Goal: Transaction & Acquisition: Purchase product/service

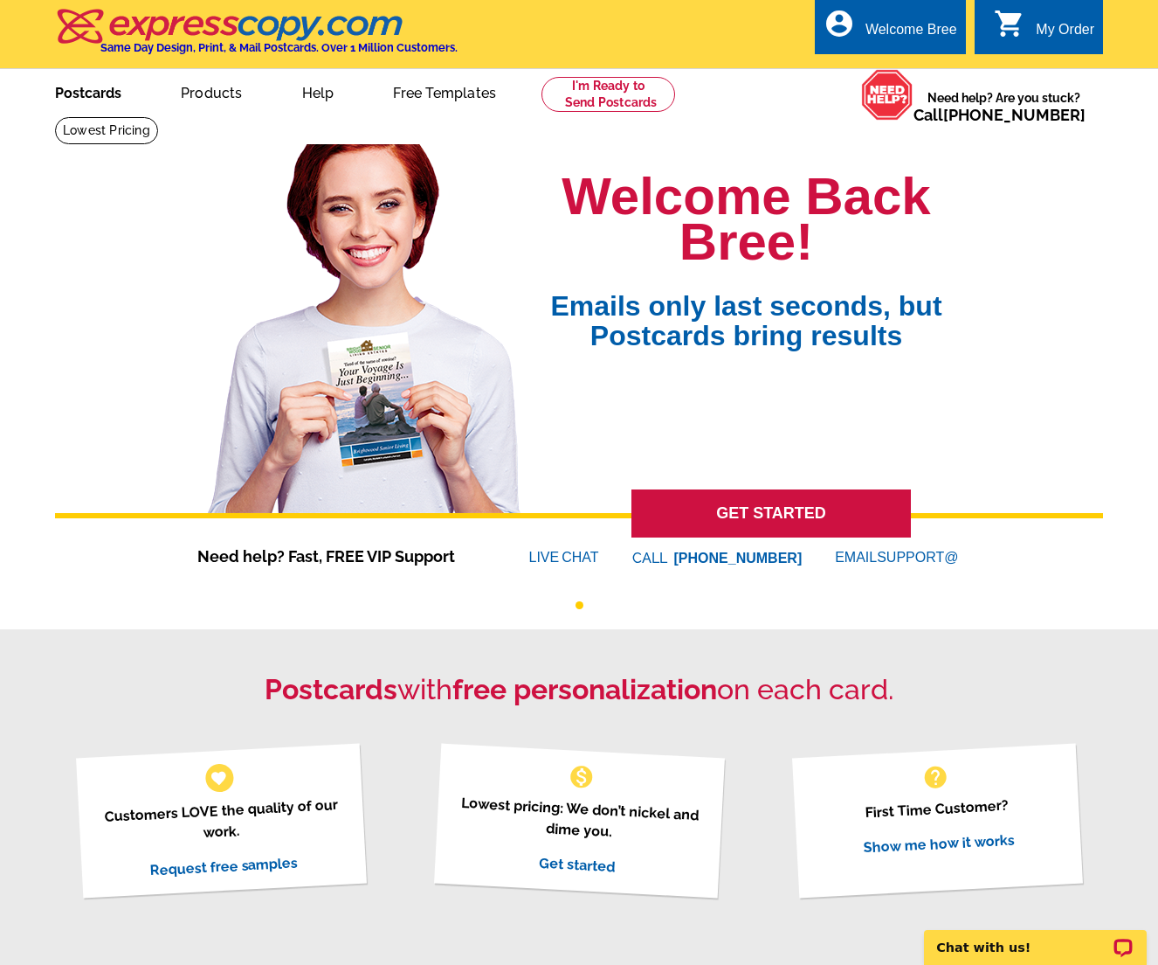
click at [75, 91] on link "Postcards" at bounding box center [88, 91] width 122 height 41
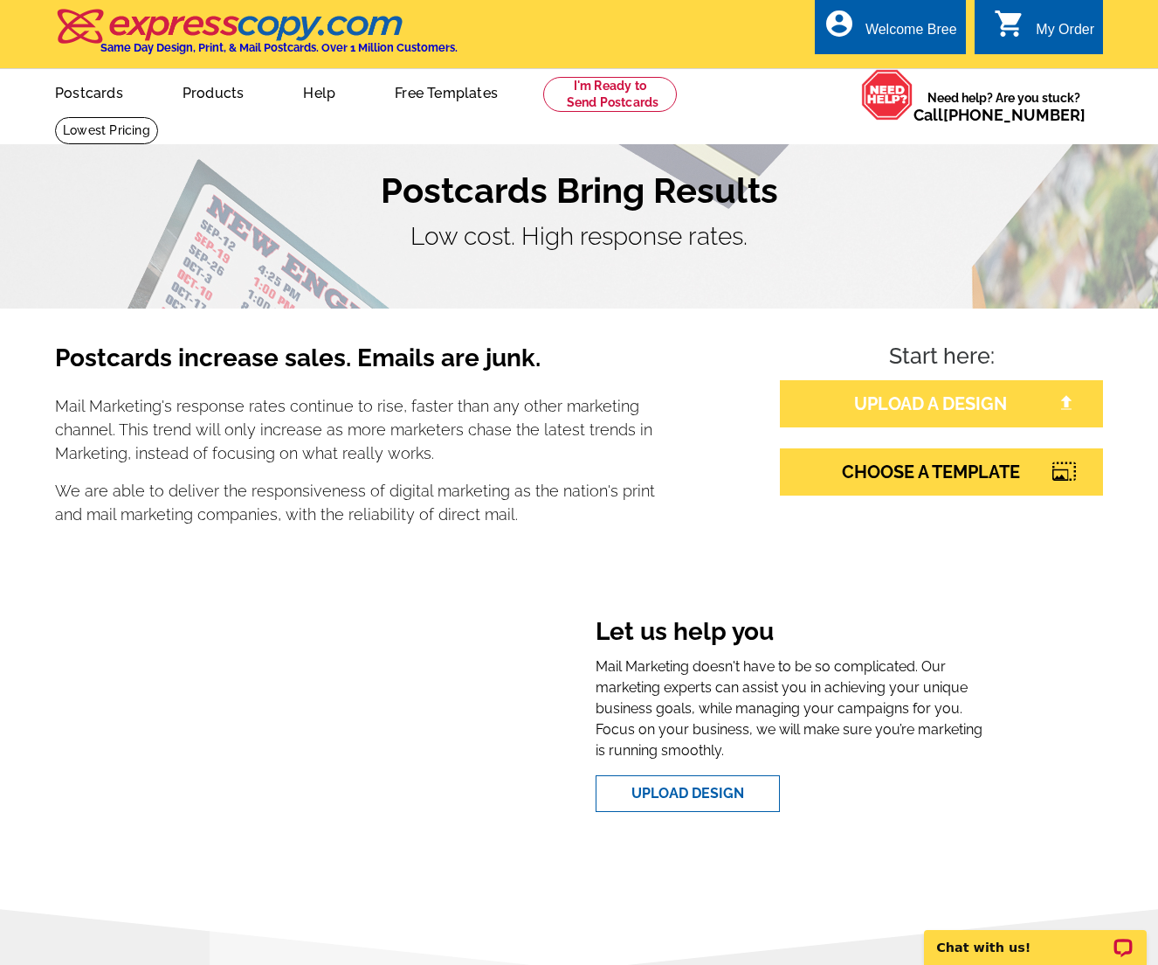
click at [908, 405] on link "UPLOAD A DESIGN" at bounding box center [941, 403] width 323 height 47
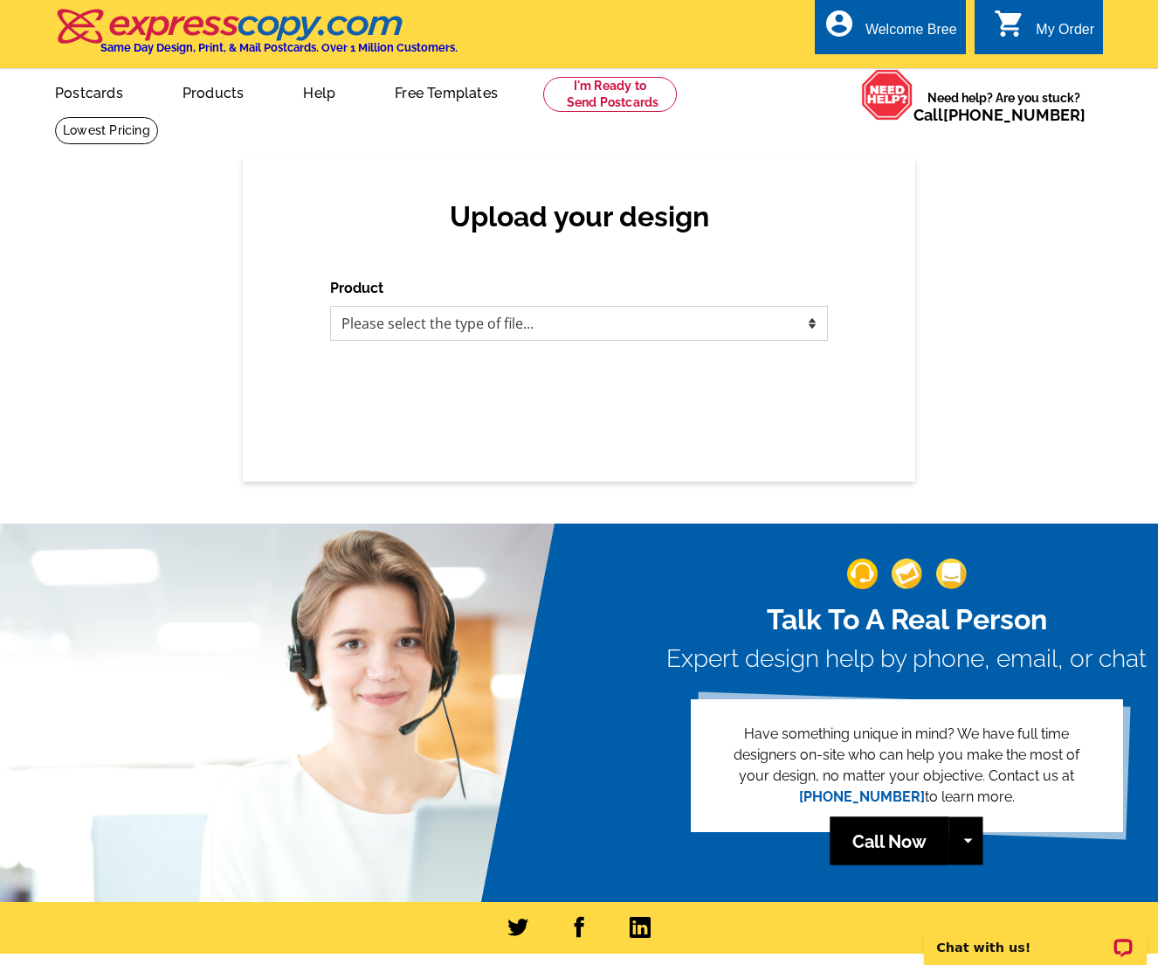
click at [400, 329] on select "Please select the type of file... Postcards Business Cards Letters and flyers G…" at bounding box center [579, 323] width 498 height 35
select select "1"
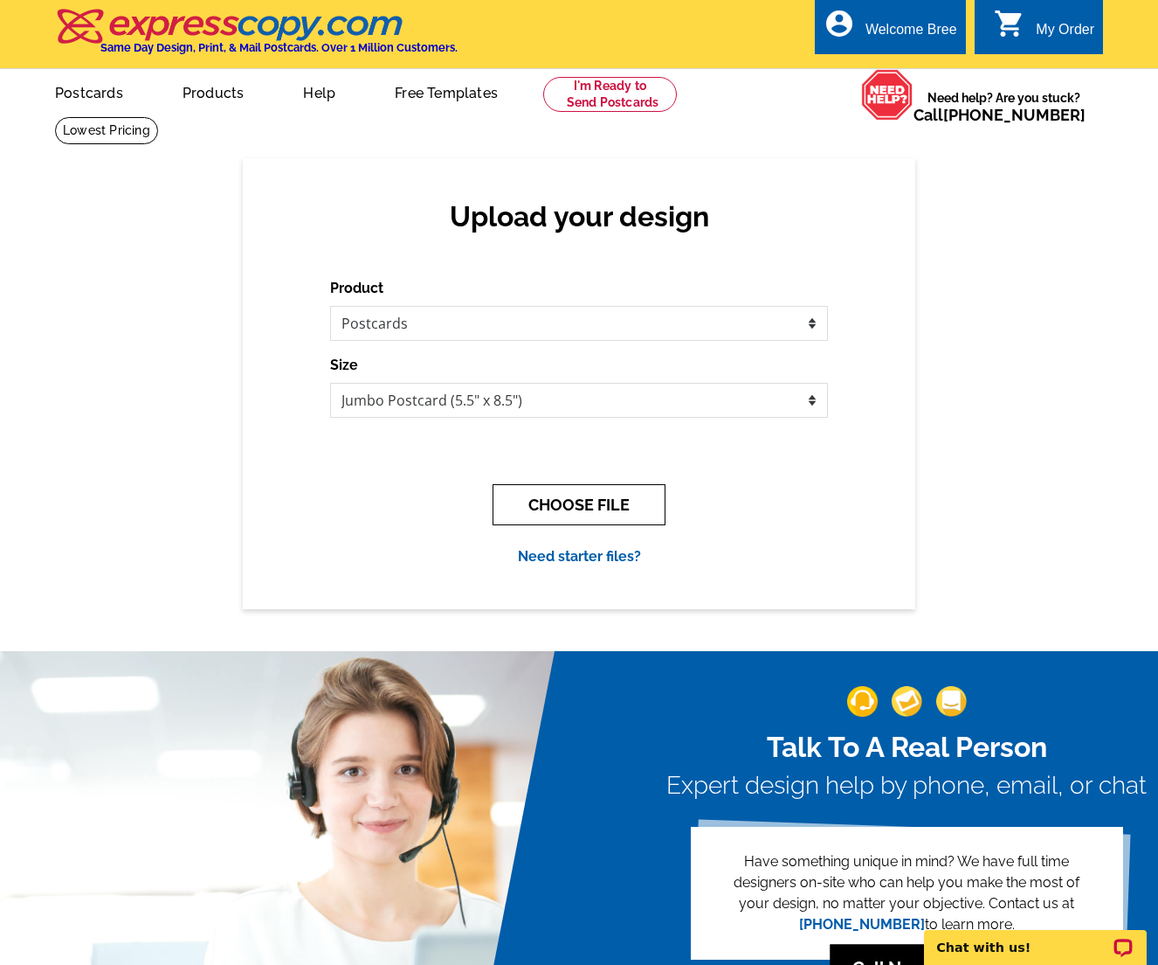
click at [569, 504] on button "CHOOSE FILE" at bounding box center [579, 504] width 173 height 41
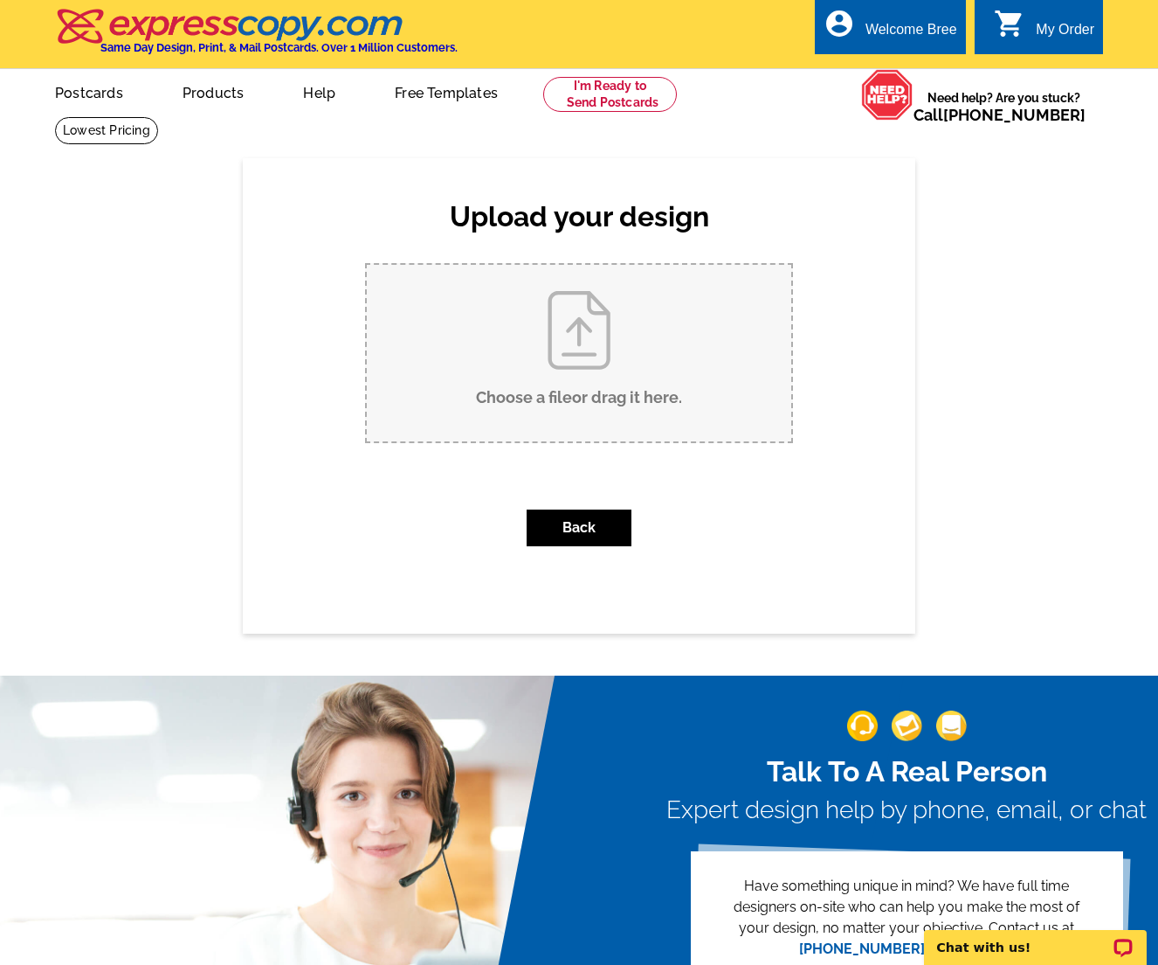
click at [560, 339] on input "Choose a file or drag it here ." at bounding box center [579, 353] width 425 height 176
type input "C:\fakepath\Card #10 - Market Trends.pdf"
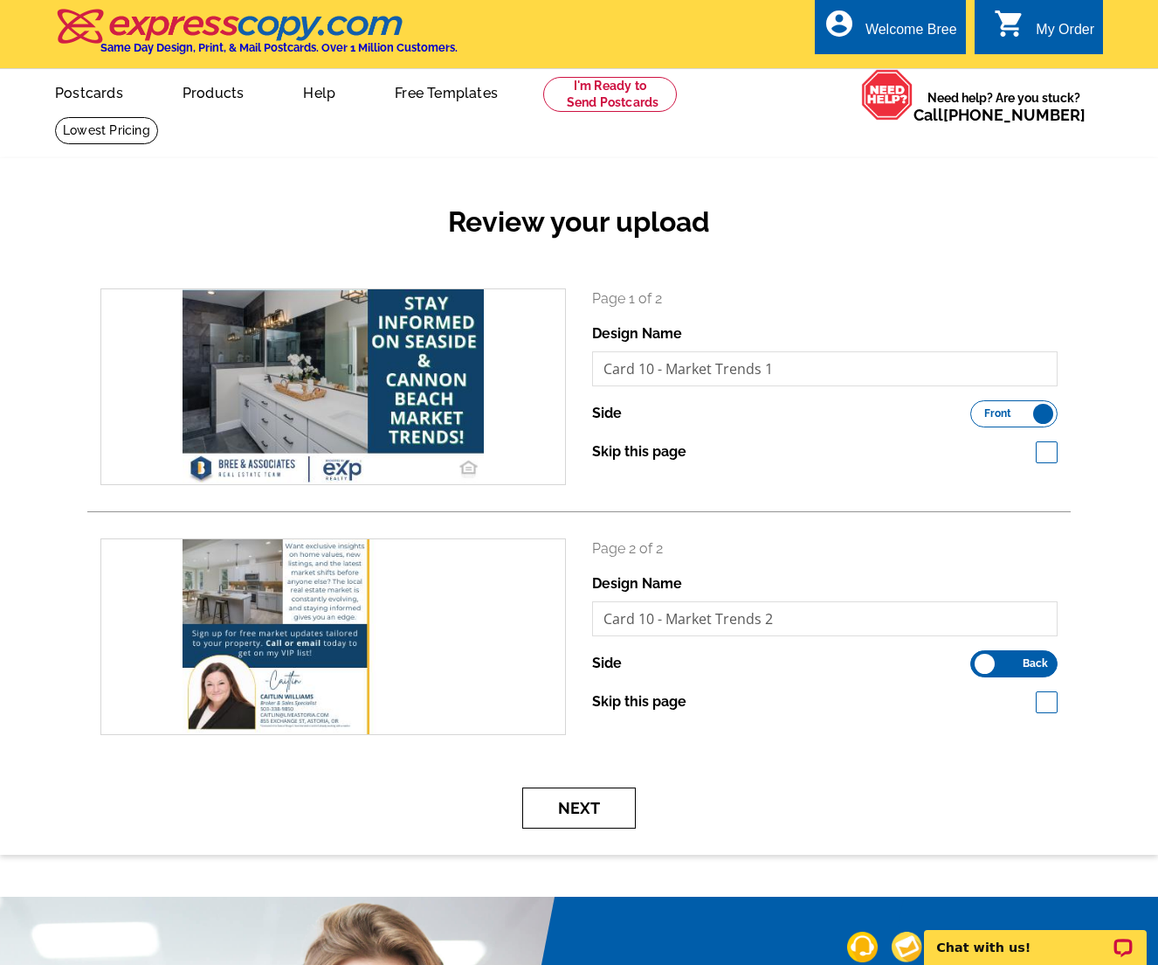
click at [626, 803] on button "Next" at bounding box center [579, 807] width 114 height 41
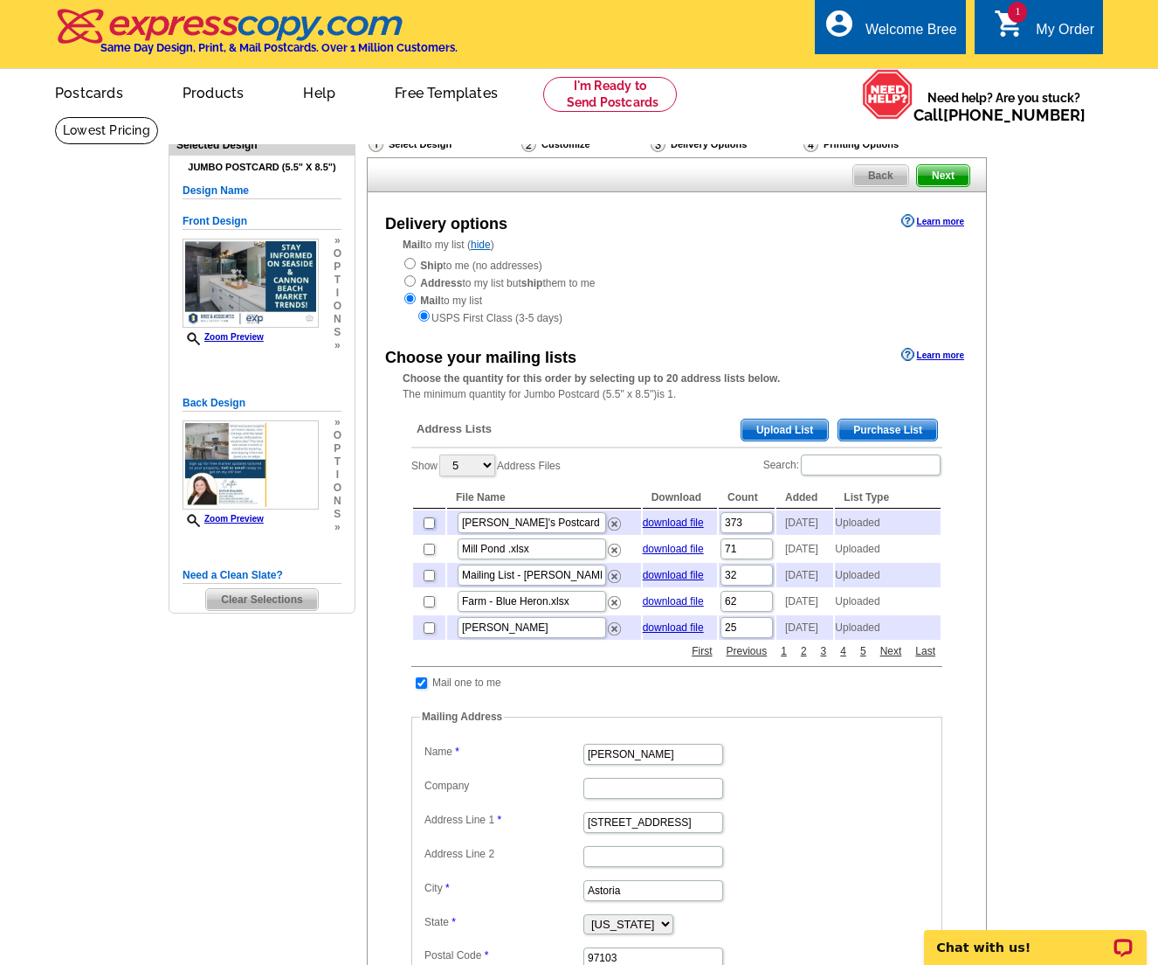
click at [427, 529] on input "checkbox" at bounding box center [429, 522] width 11 height 11
checkbox input "true"
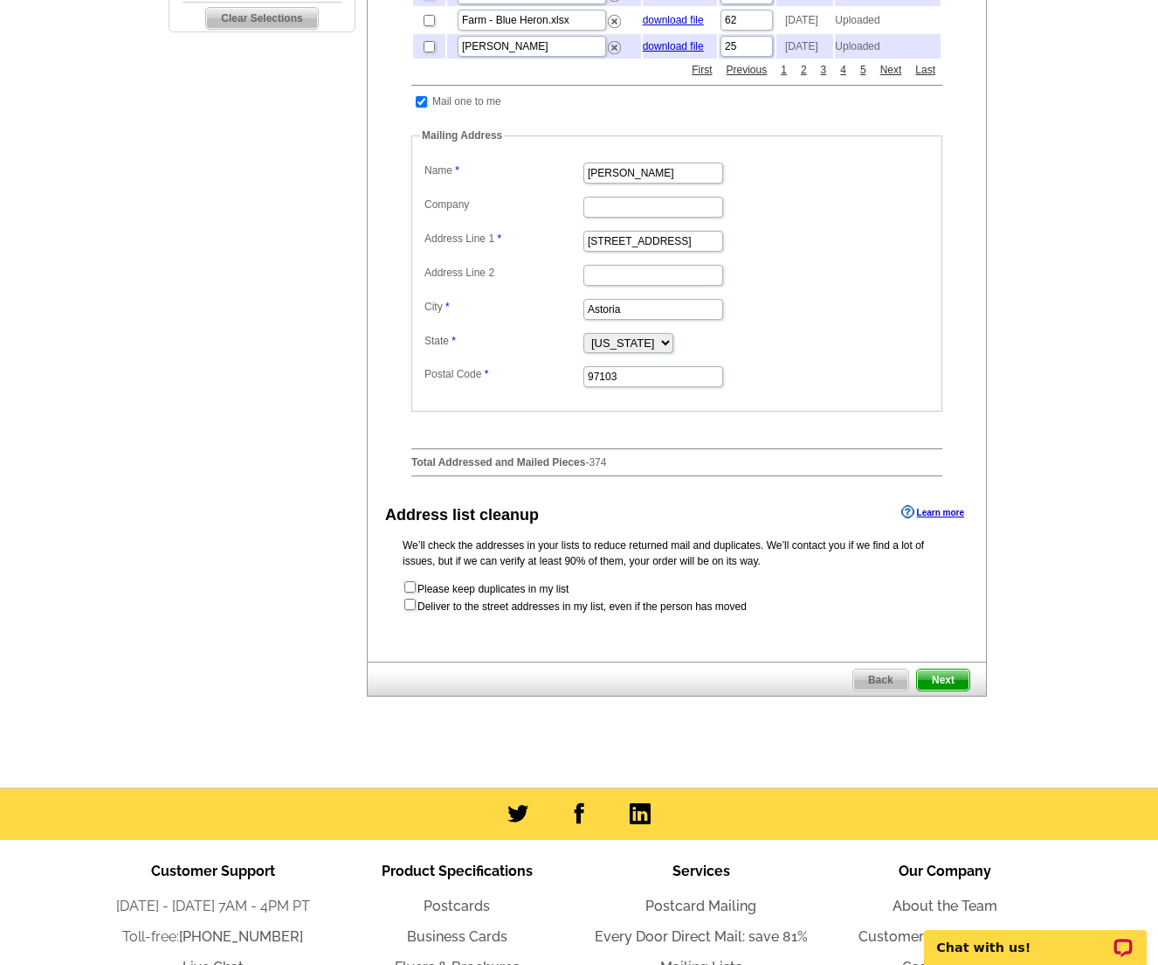
scroll to position [711, 0]
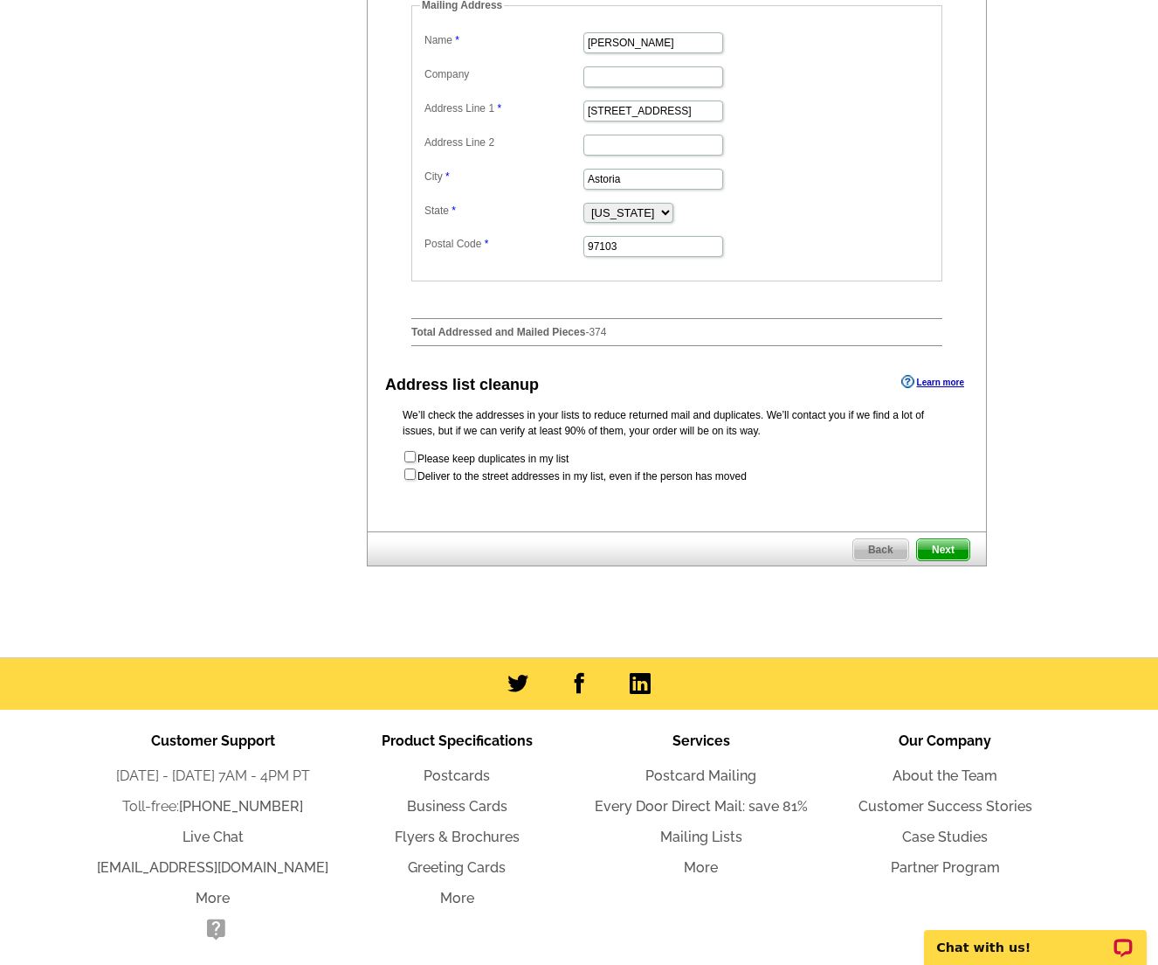
click at [938, 560] on span "Next" at bounding box center [943, 549] width 52 height 21
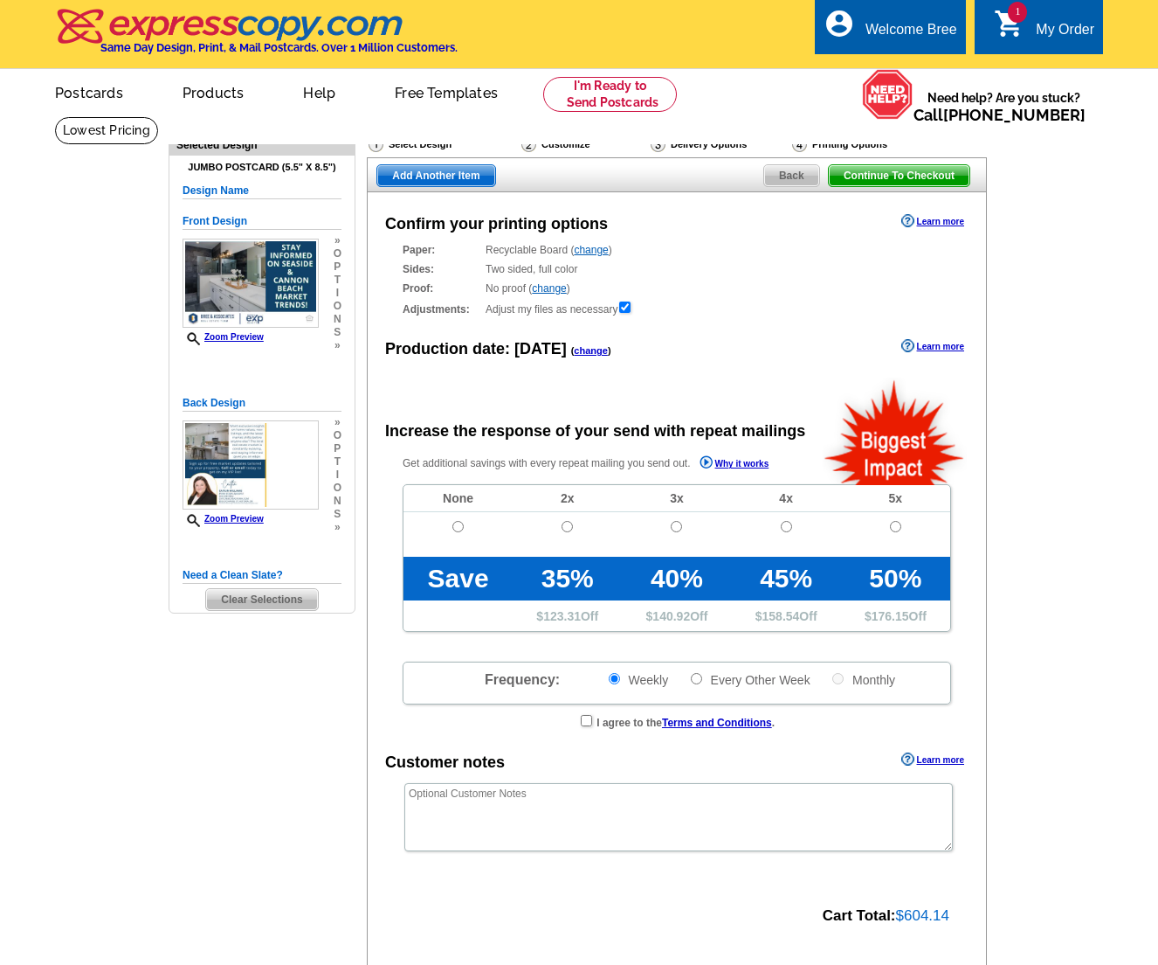
radio input "false"
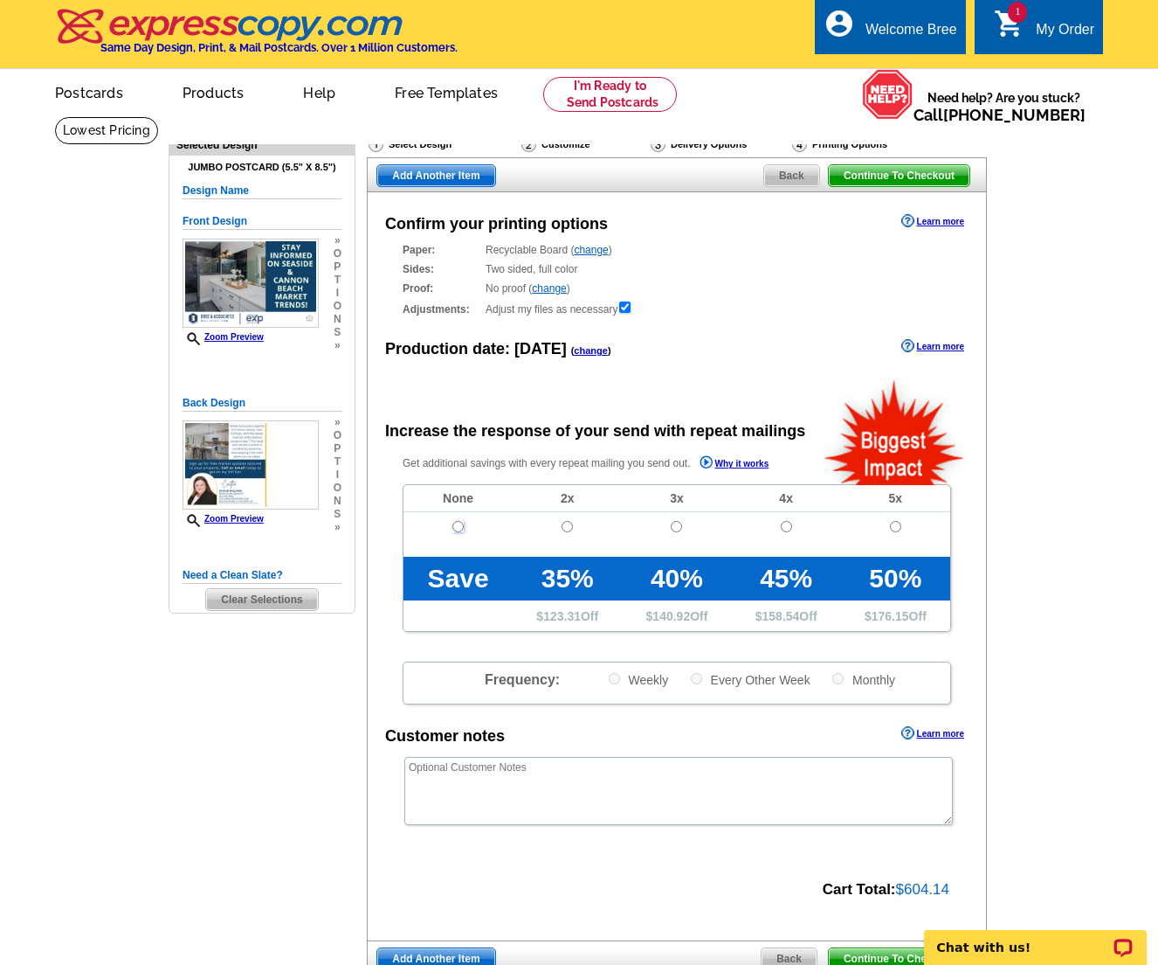
click at [461, 525] on input "radio" at bounding box center [458, 526] width 11 height 11
radio input "true"
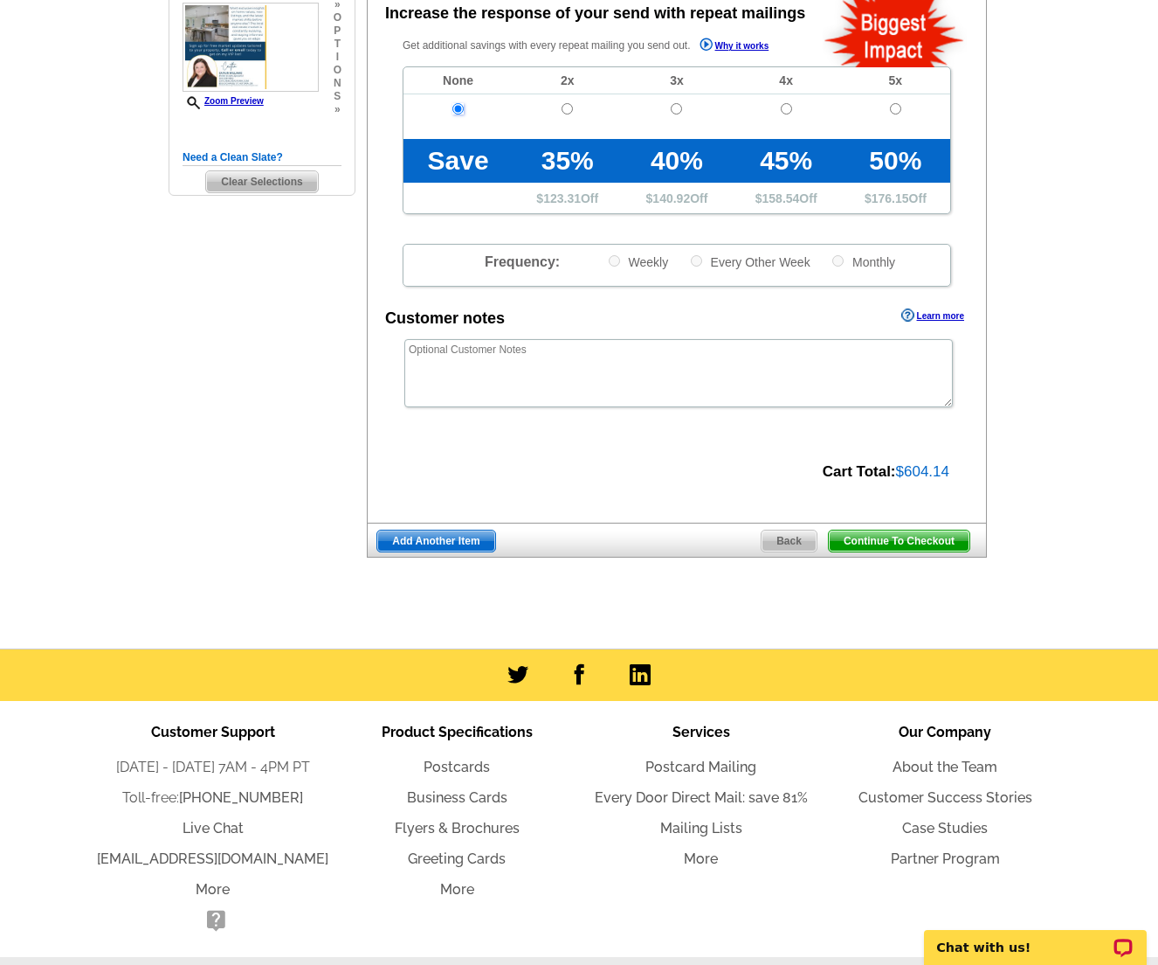
scroll to position [441, 0]
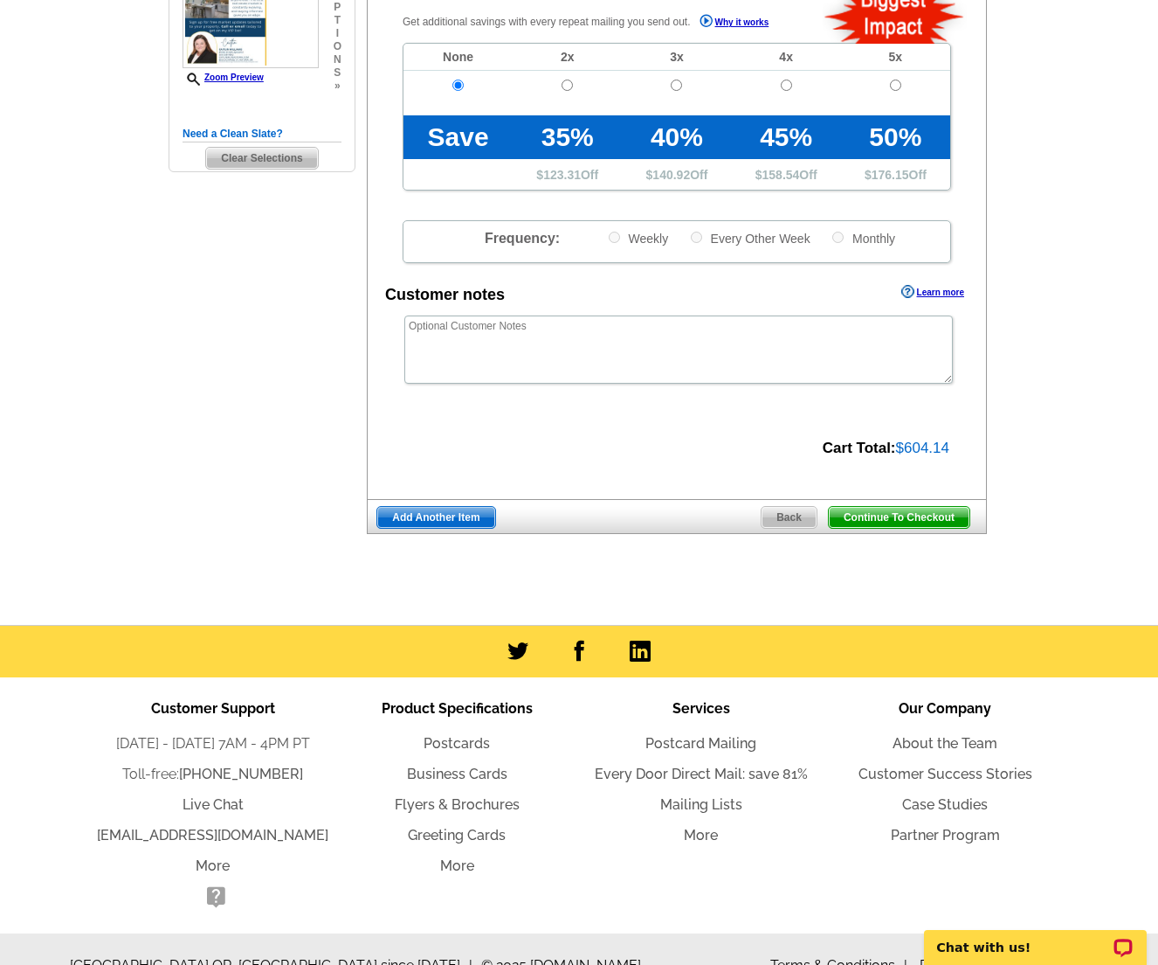
click at [899, 508] on span "Continue To Checkout" at bounding box center [899, 517] width 141 height 21
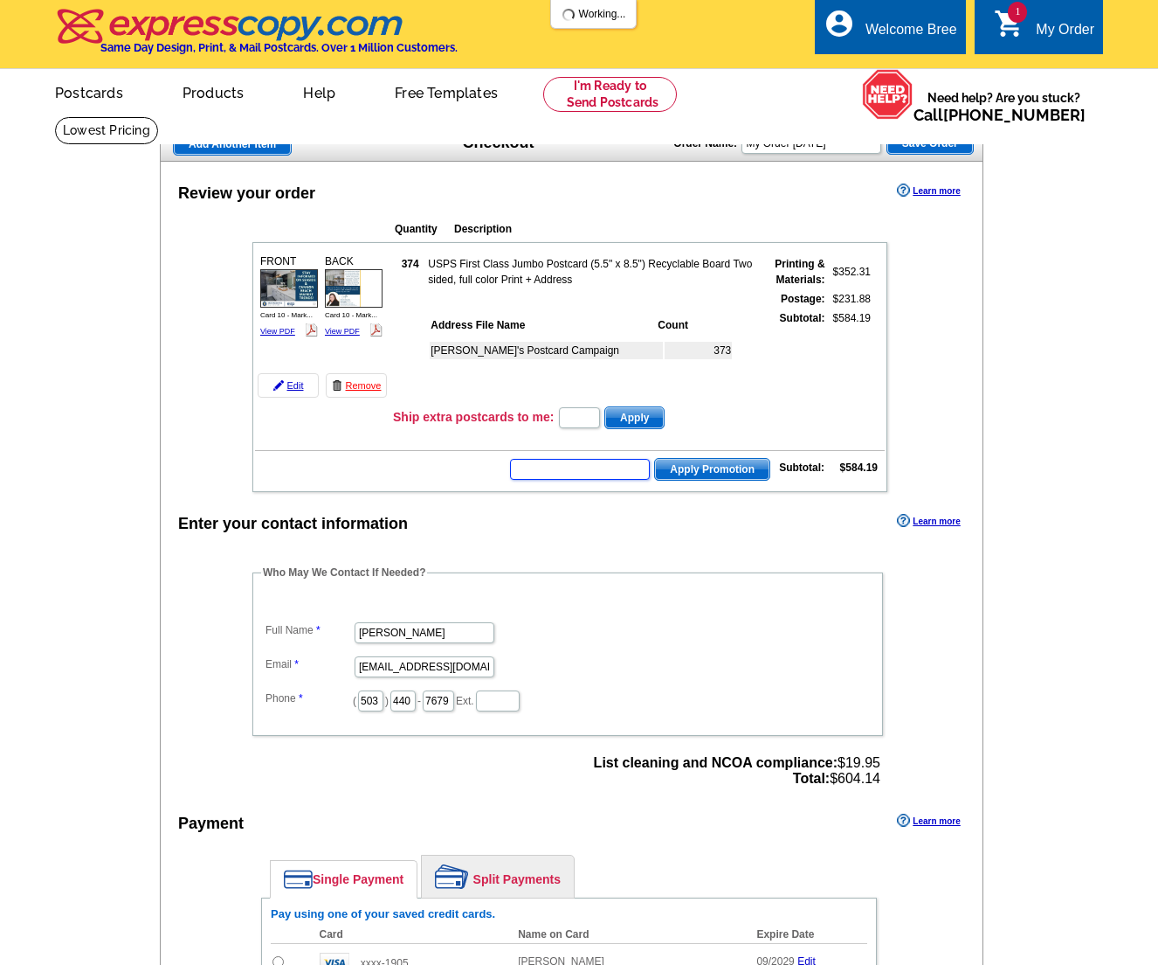
click at [594, 471] on input "text" at bounding box center [580, 469] width 140 height 21
click at [584, 467] on input "text" at bounding box center [580, 469] width 140 height 21
type input "PE40"
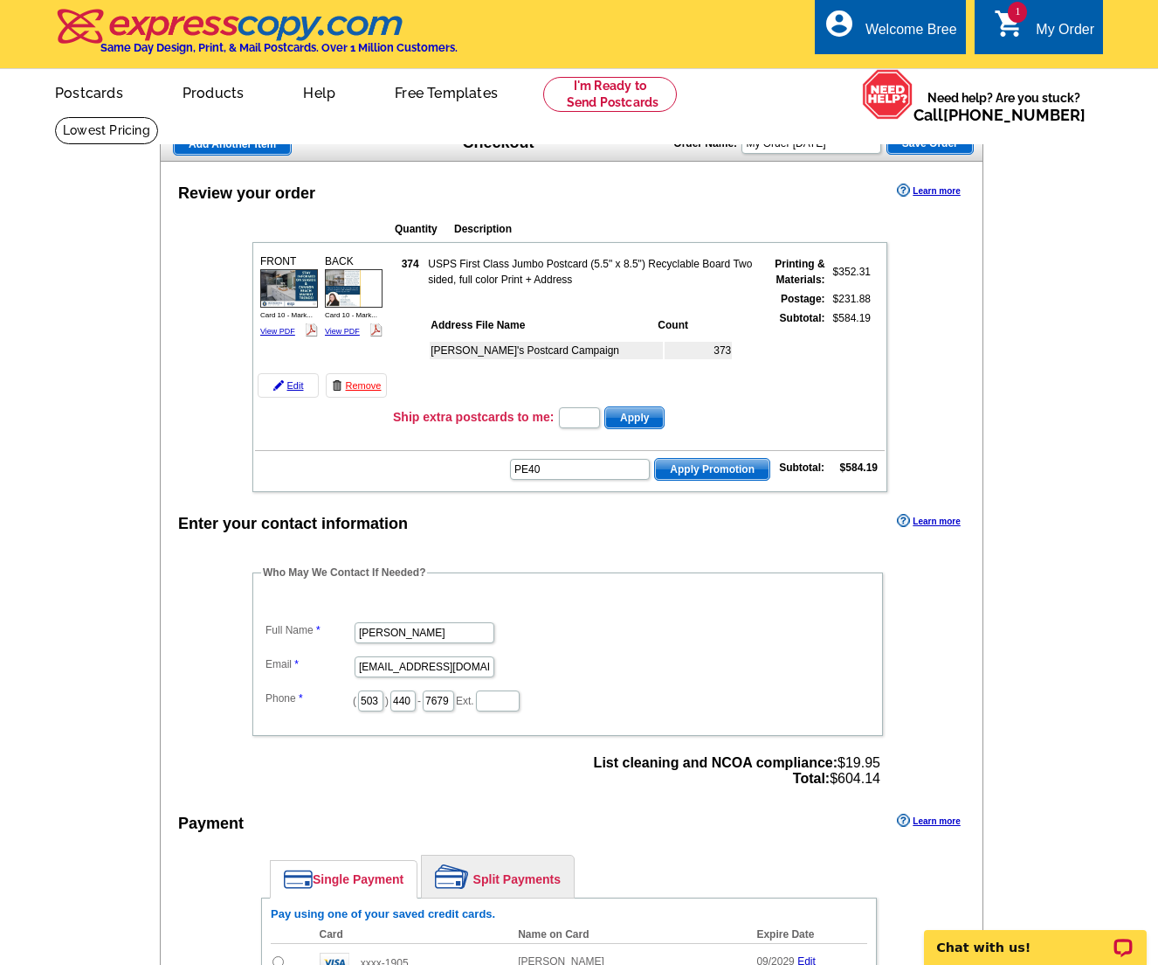
drag, startPoint x: 702, startPoint y: 464, endPoint x: 717, endPoint y: 557, distance: 94.8
click at [701, 464] on span "Apply Promotion" at bounding box center [712, 469] width 114 height 21
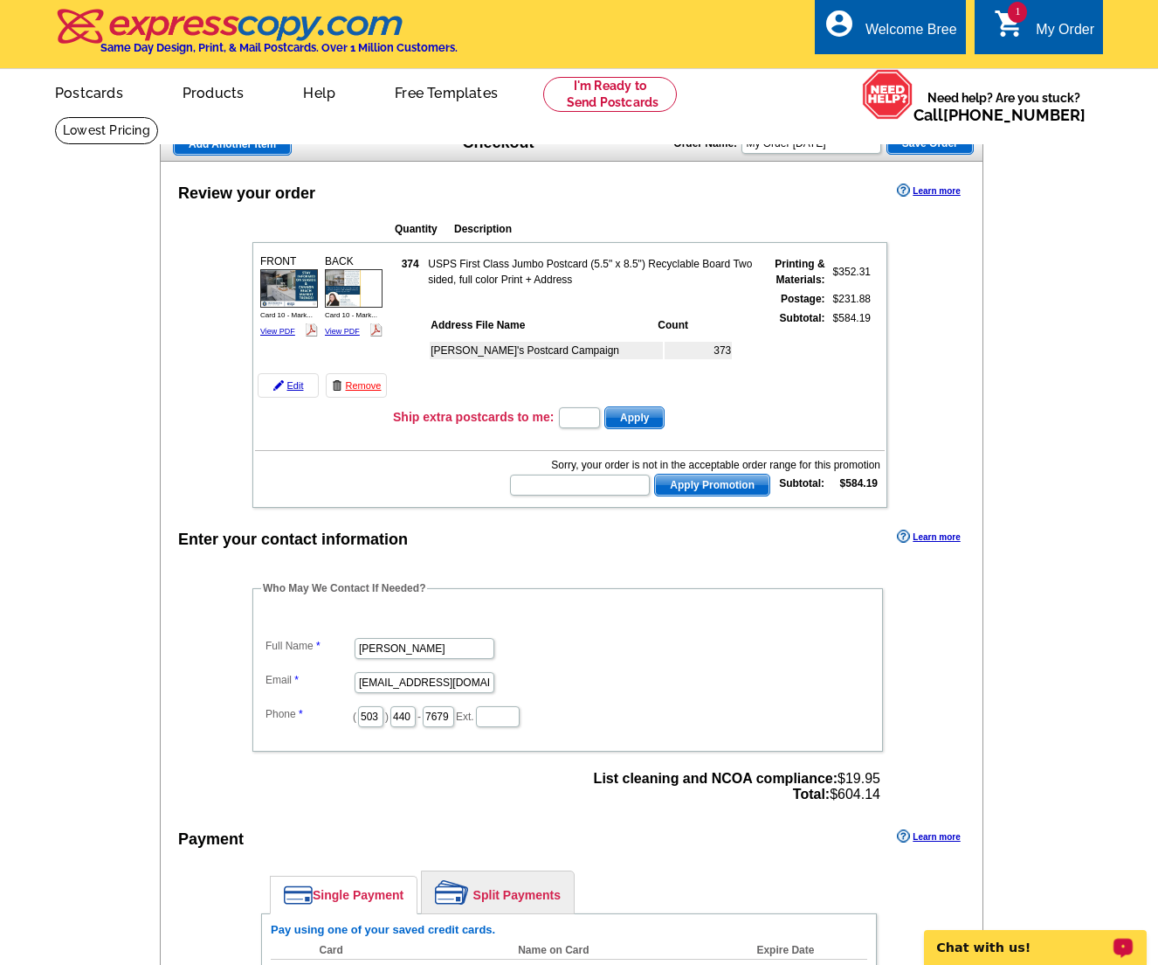
click at [973, 949] on p "Chat with us!" at bounding box center [1023, 947] width 173 height 14
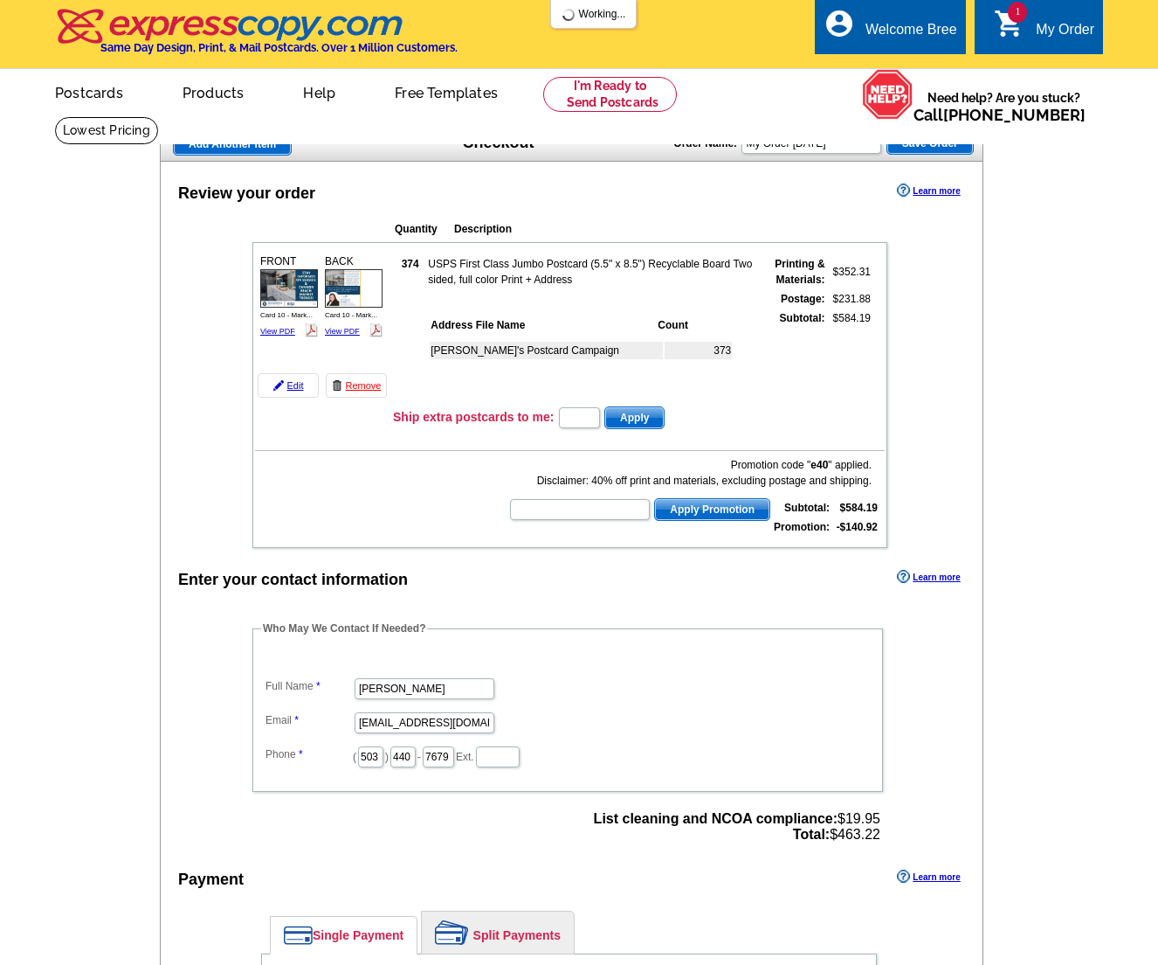
click at [1051, 827] on main "Add Another Item Checkout Order Name: My Order 2025-09-03 Save Order Review you…" at bounding box center [579, 741] width 1158 height 1250
click at [948, 498] on div "Review your order Learn more Quantity Description FRONT 374" at bounding box center [572, 731] width 824 height 1138
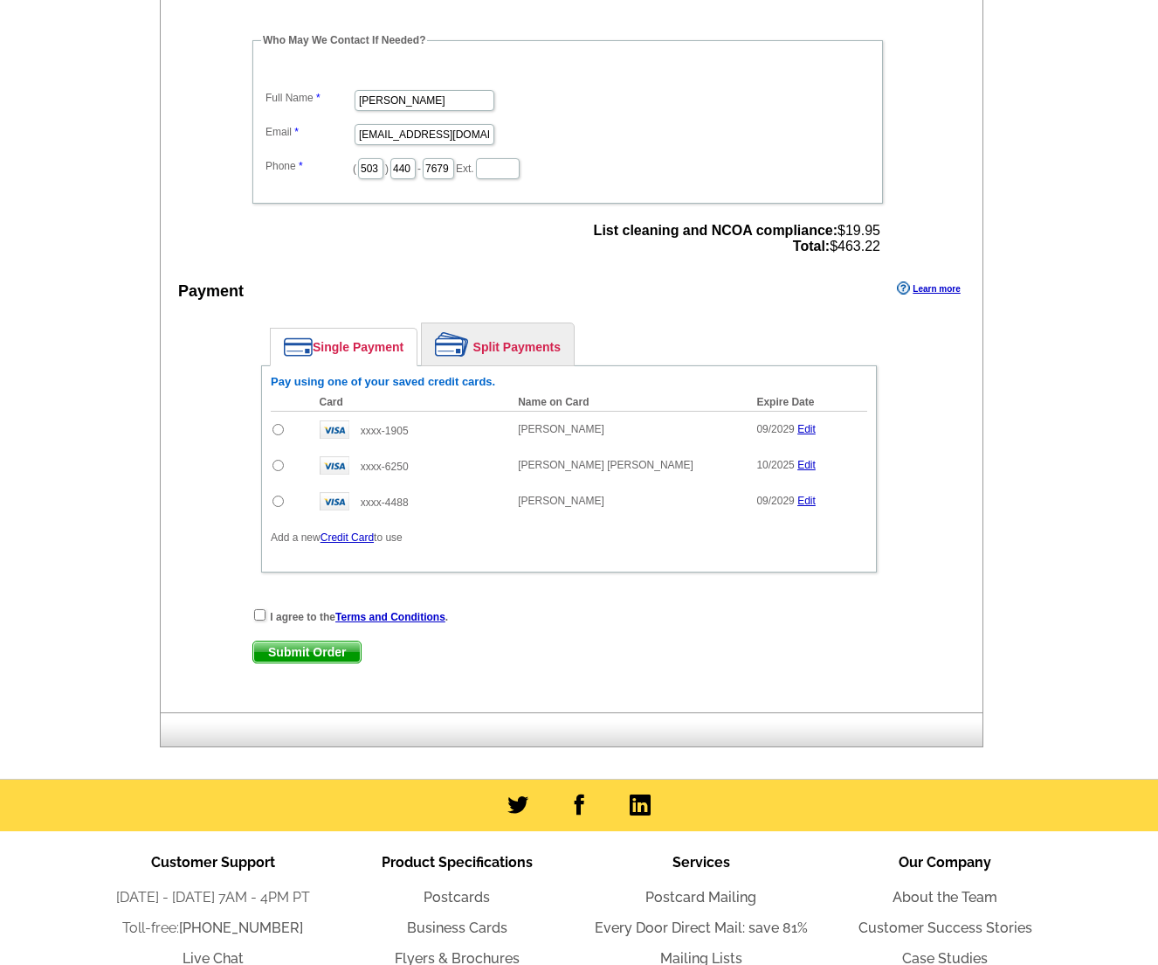
scroll to position [591, 0]
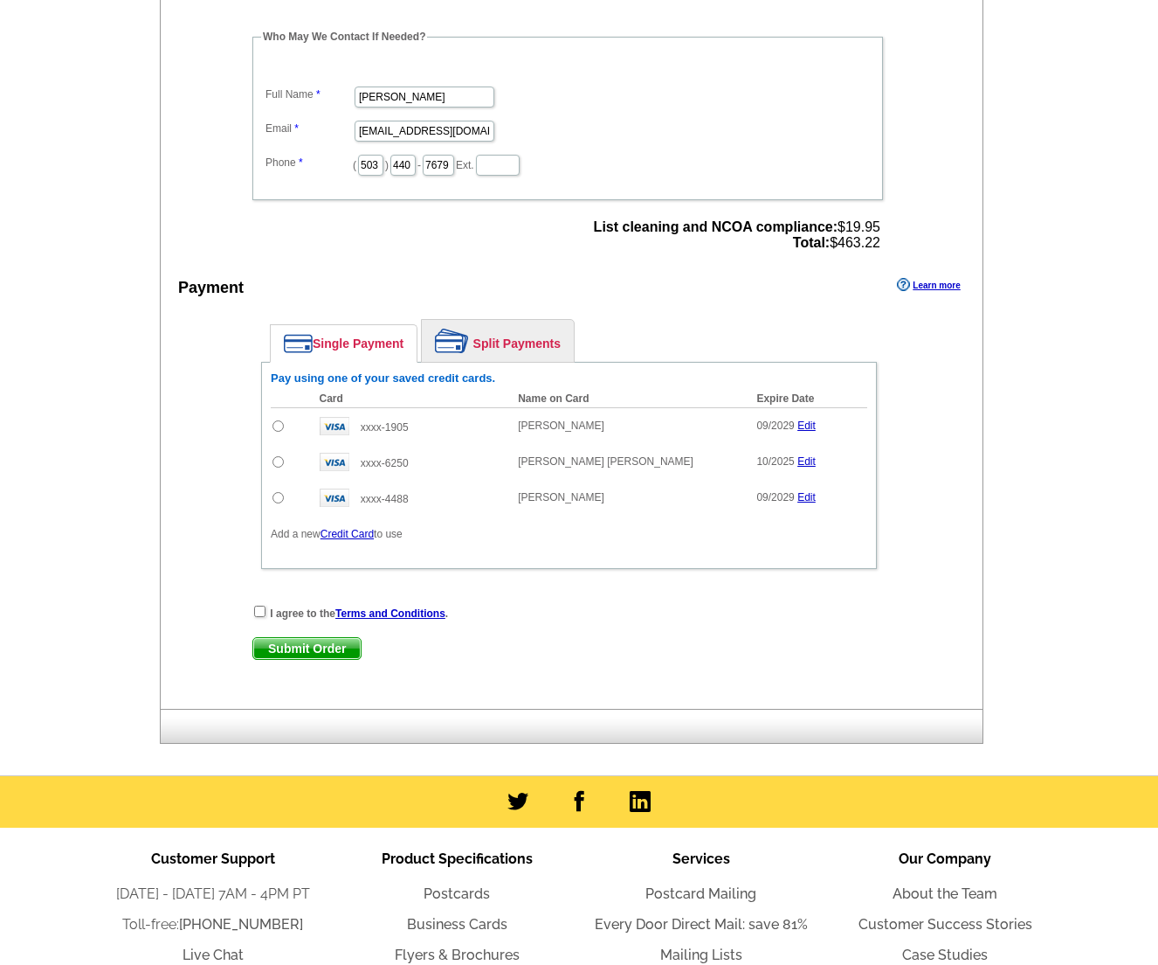
click at [273, 461] on input "radio" at bounding box center [278, 461] width 11 height 11
radio input "true"
click at [249, 614] on div "I agree to the Terms and Conditions . Submit Order Submit Order" at bounding box center [569, 640] width 703 height 72
click at [259, 612] on input "checkbox" at bounding box center [259, 610] width 11 height 11
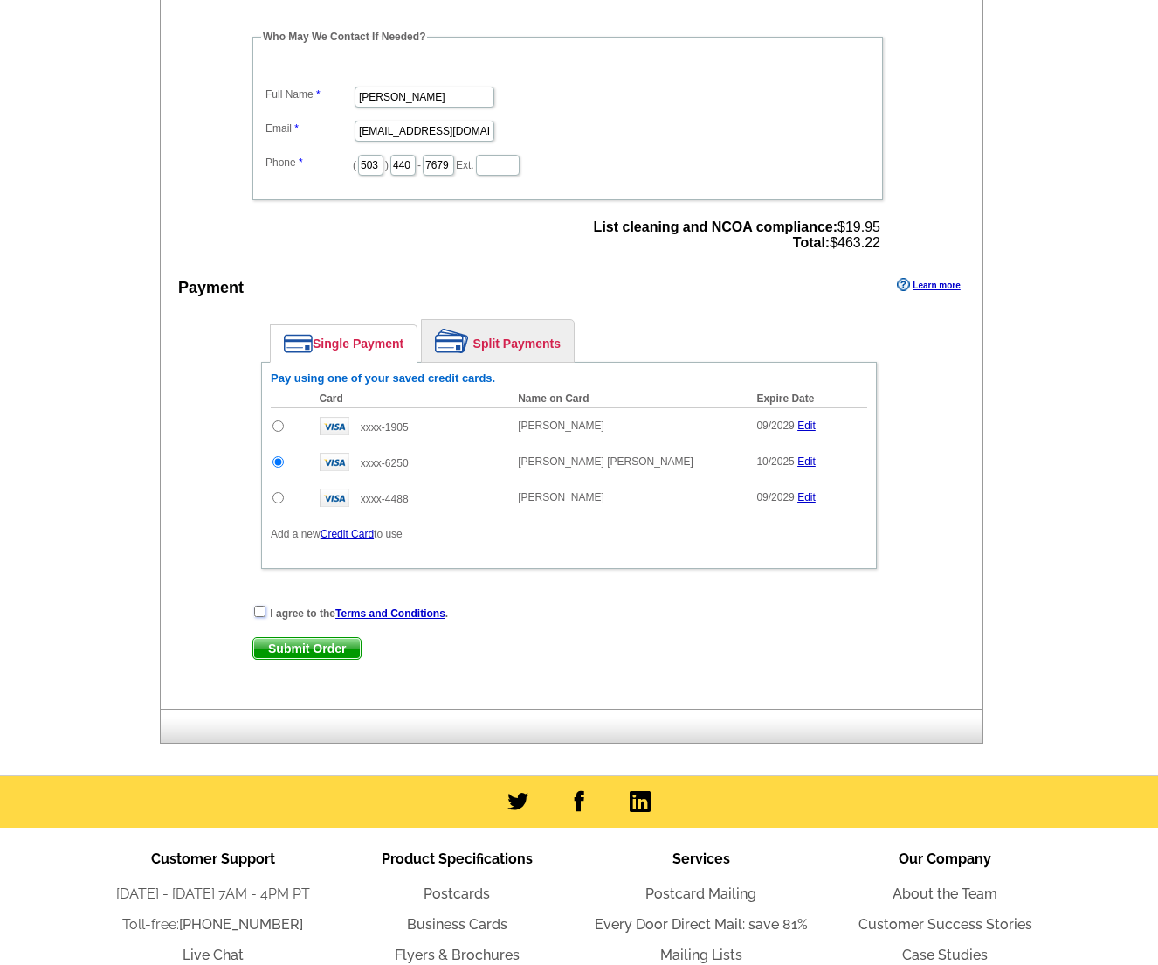
checkbox input "true"
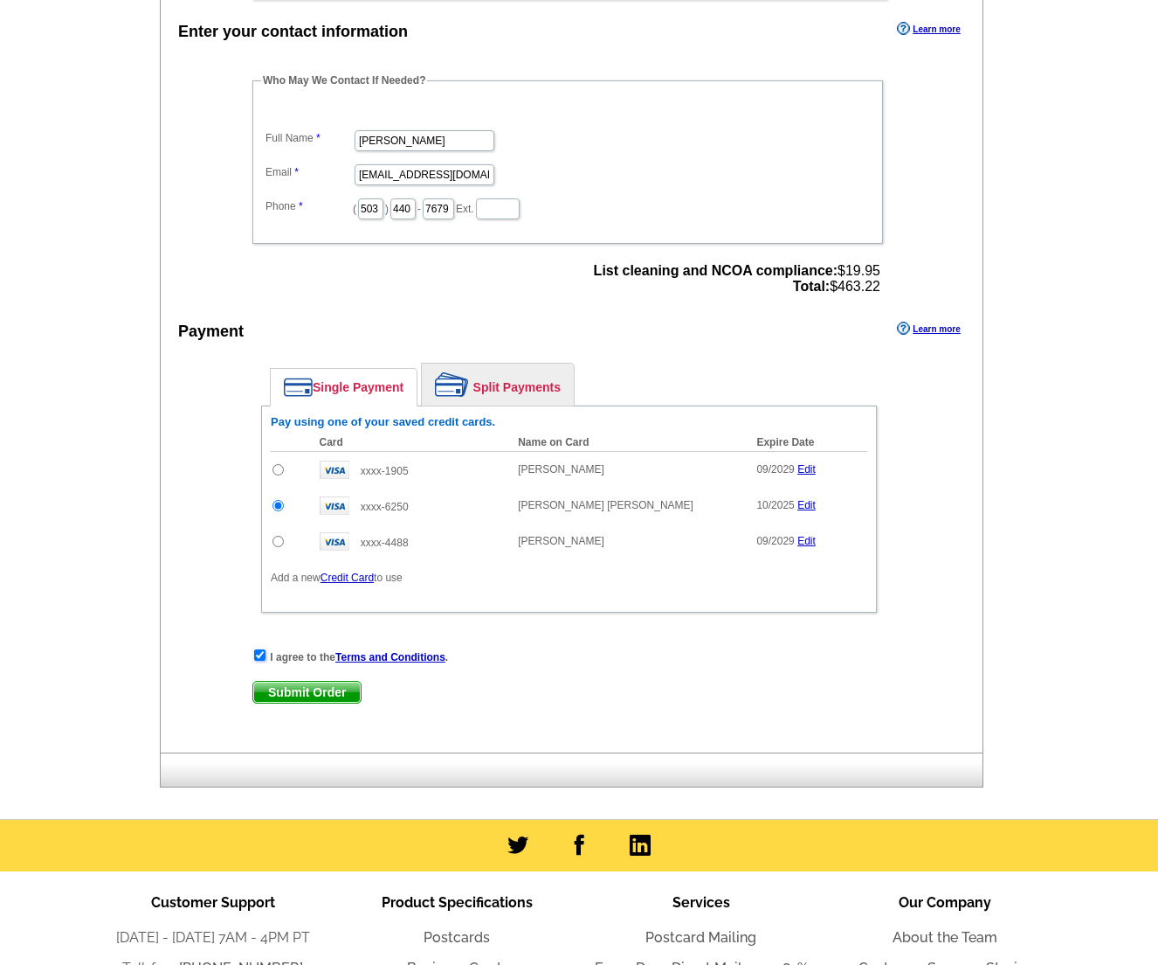
scroll to position [773, 0]
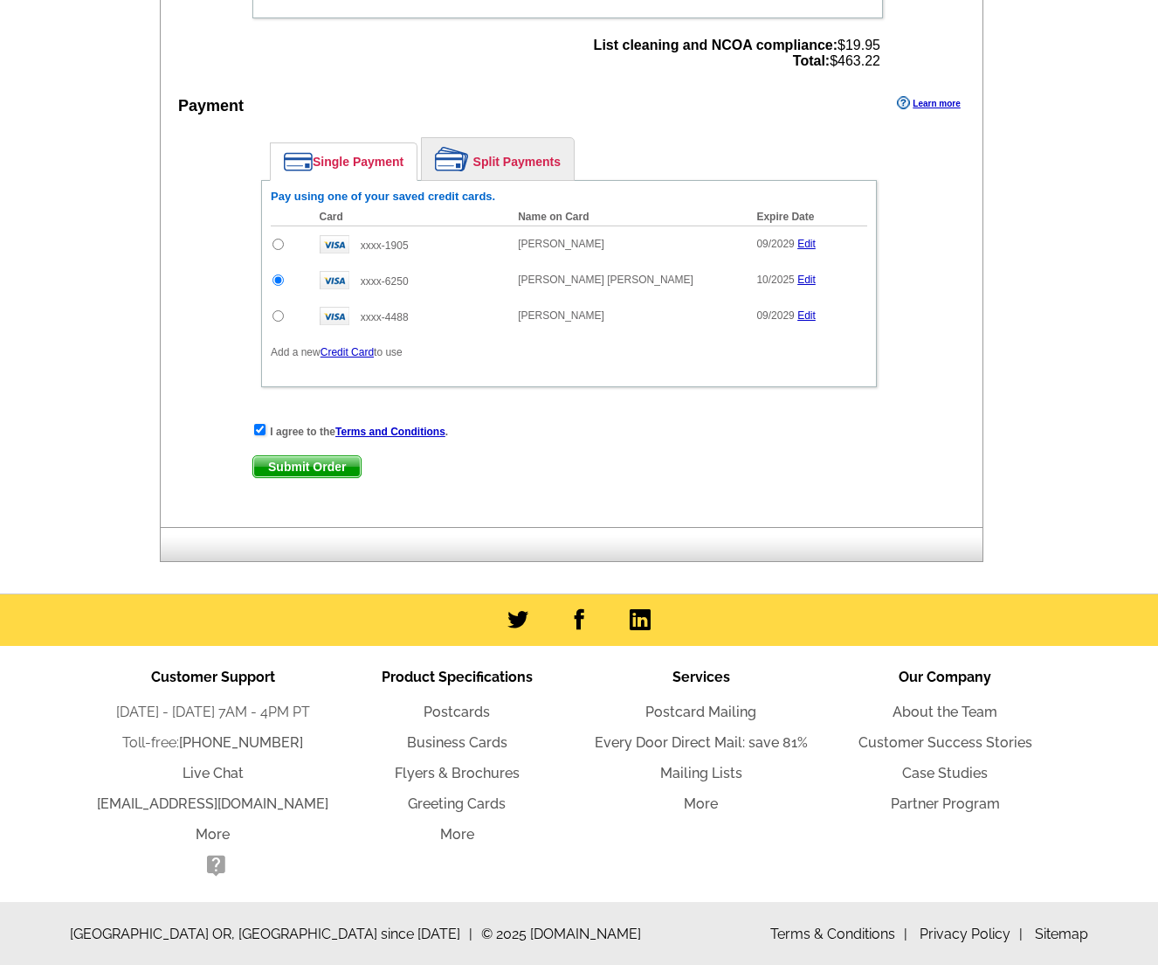
drag, startPoint x: 332, startPoint y: 476, endPoint x: 617, endPoint y: 479, distance: 284.8
click at [617, 479] on div "I agree to the Terms and Conditions . Submit Order Submit Order" at bounding box center [568, 458] width 633 height 72
click at [330, 465] on span "Submit Order" at bounding box center [306, 466] width 107 height 21
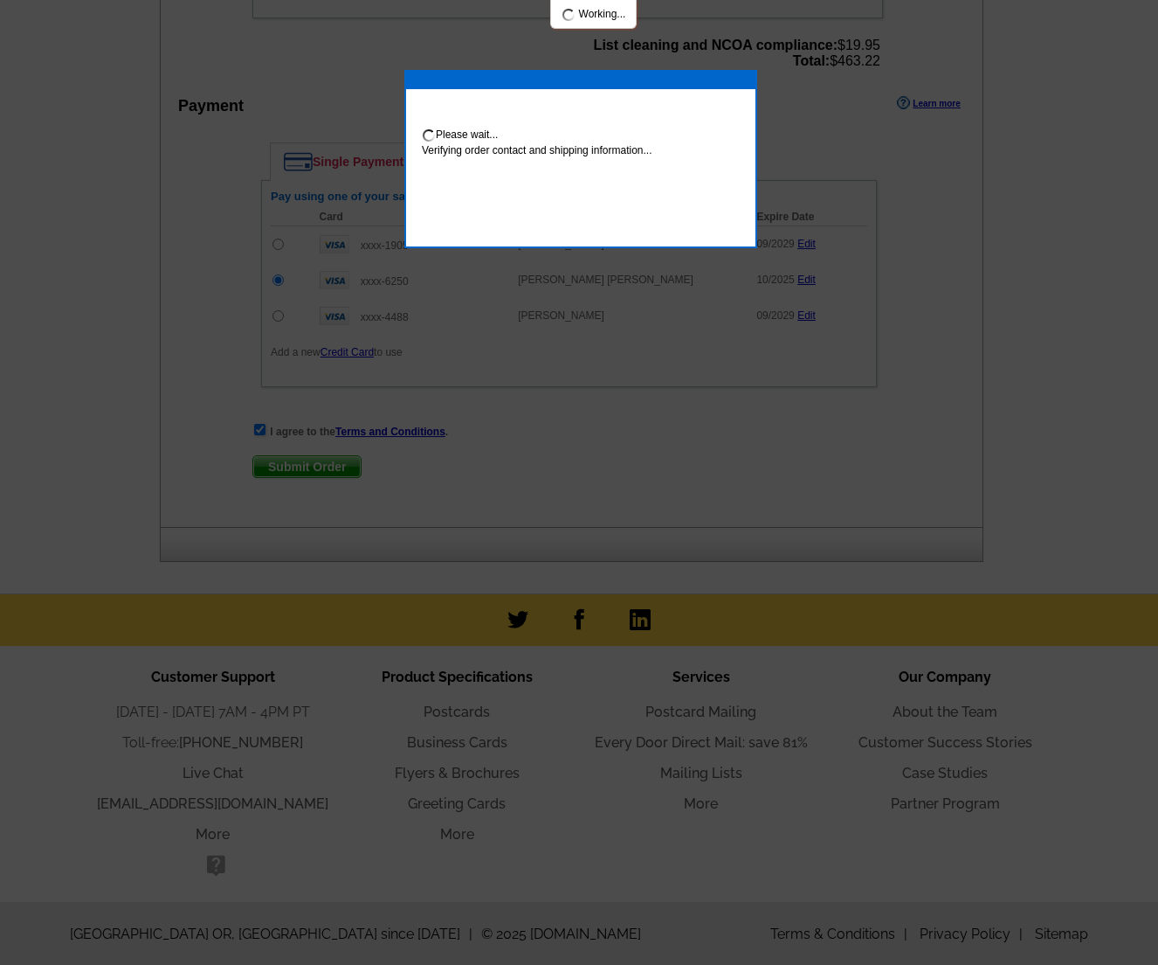
scroll to position [766, 0]
